Goal: Task Accomplishment & Management: Complete application form

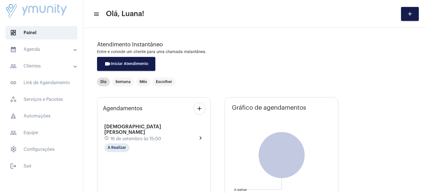
click at [32, 47] on mat-panel-title "calendar_month_outlined Agenda" at bounding box center [42, 49] width 64 height 7
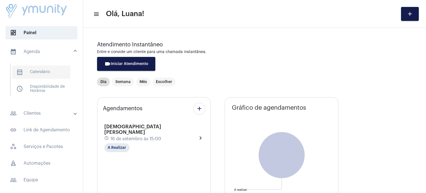
click at [33, 72] on span "calendar_month_outlined Calendário" at bounding box center [41, 71] width 59 height 13
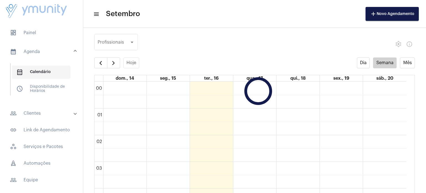
scroll to position [160, 0]
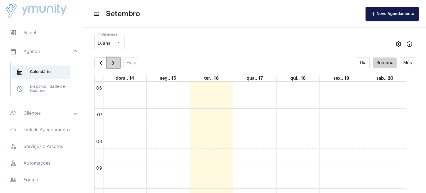
click at [114, 63] on span "button" at bounding box center [113, 63] width 7 height 7
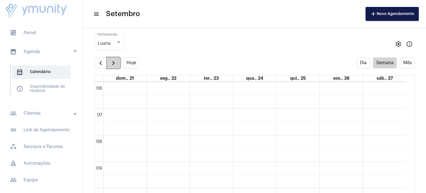
click at [114, 63] on span "button" at bounding box center [113, 63] width 7 height 7
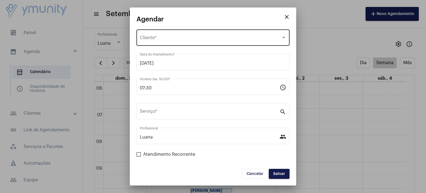
click at [166, 32] on div "Selecione o Cliente Cliente *" at bounding box center [213, 36] width 146 height 17
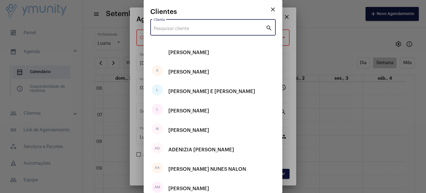
click at [174, 30] on input "Cliente" at bounding box center [210, 28] width 112 height 5
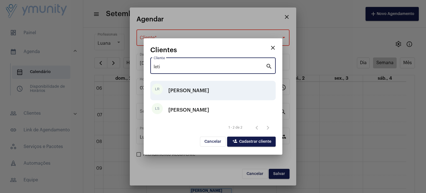
type input "leti"
click at [197, 98] on div "[PERSON_NAME]" at bounding box center [188, 90] width 41 height 17
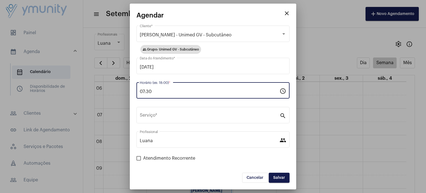
drag, startPoint x: 188, startPoint y: 93, endPoint x: 37, endPoint y: 93, distance: 150.9
click at [37, 93] on div "close Agendar [PERSON_NAME] - Unimed GV - Subcutâneo Cliente * group Grupo: Uni…" at bounding box center [213, 96] width 426 height 193
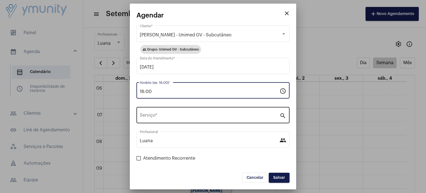
type input "18:00"
click at [151, 117] on input "Serviço *" at bounding box center [210, 116] width 140 height 5
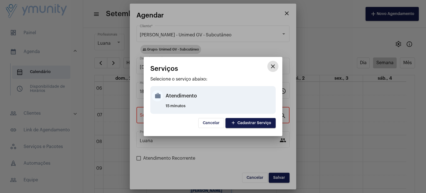
click at [172, 96] on div "Atendimento" at bounding box center [220, 95] width 109 height 17
type input "Atendimento"
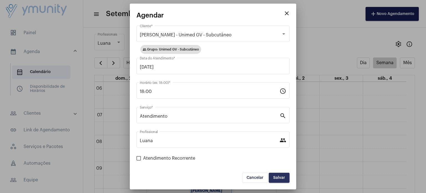
click at [281, 178] on span "Salvar" at bounding box center [279, 178] width 12 height 4
